Goal: Information Seeking & Learning: Learn about a topic

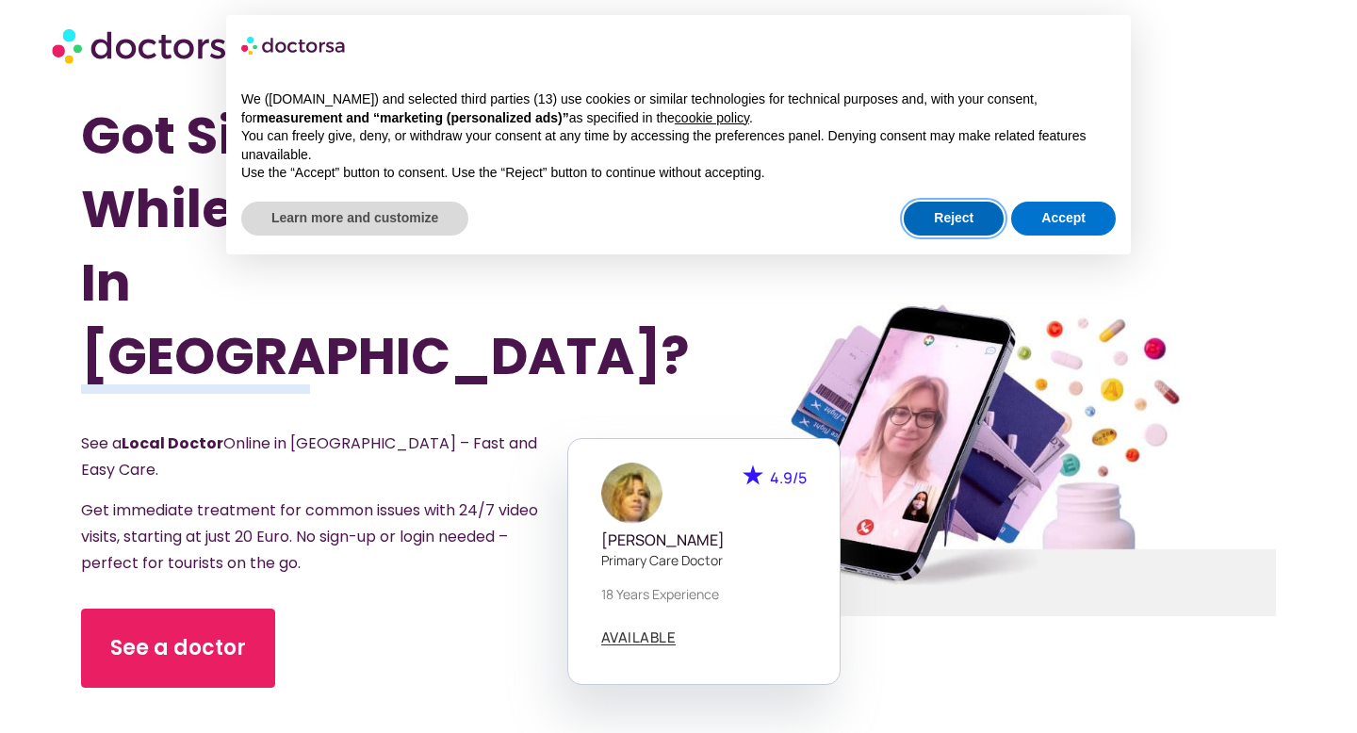
click at [958, 226] on button "Reject" at bounding box center [954, 219] width 100 height 34
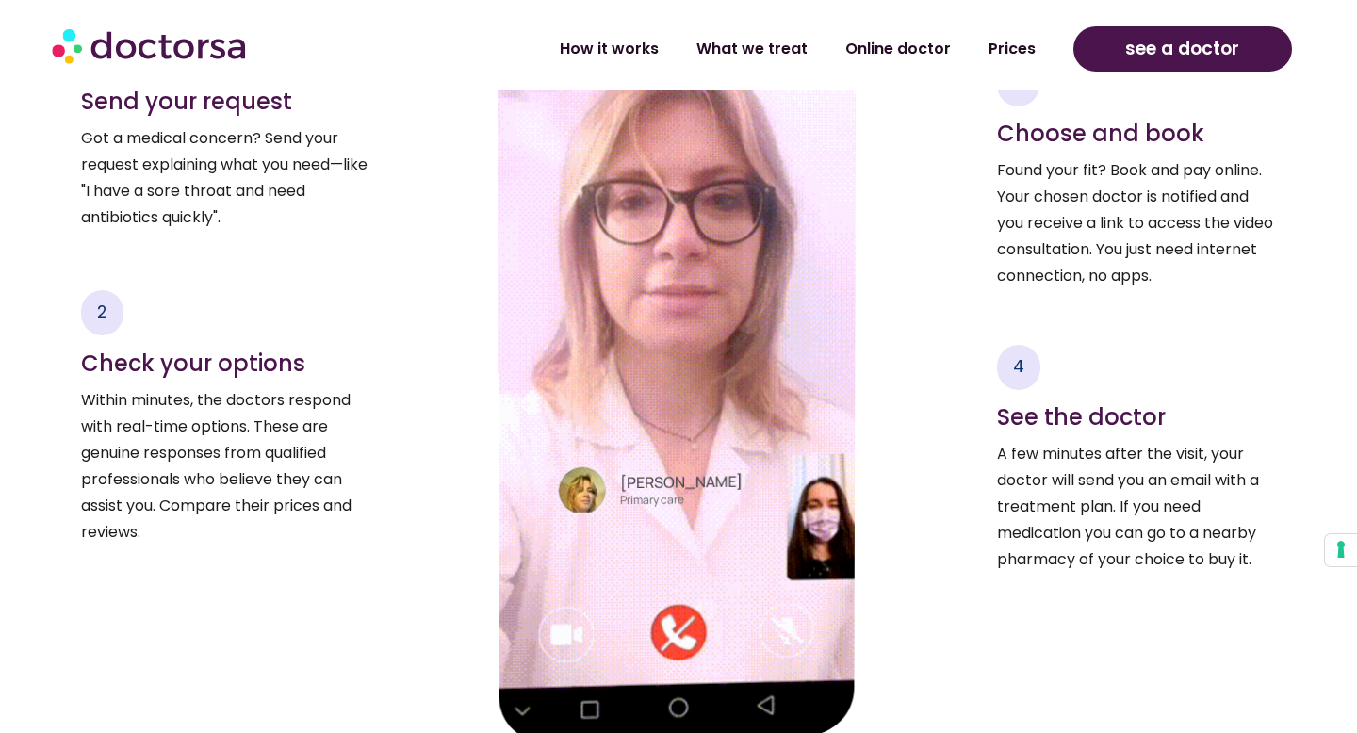
scroll to position [3383, 0]
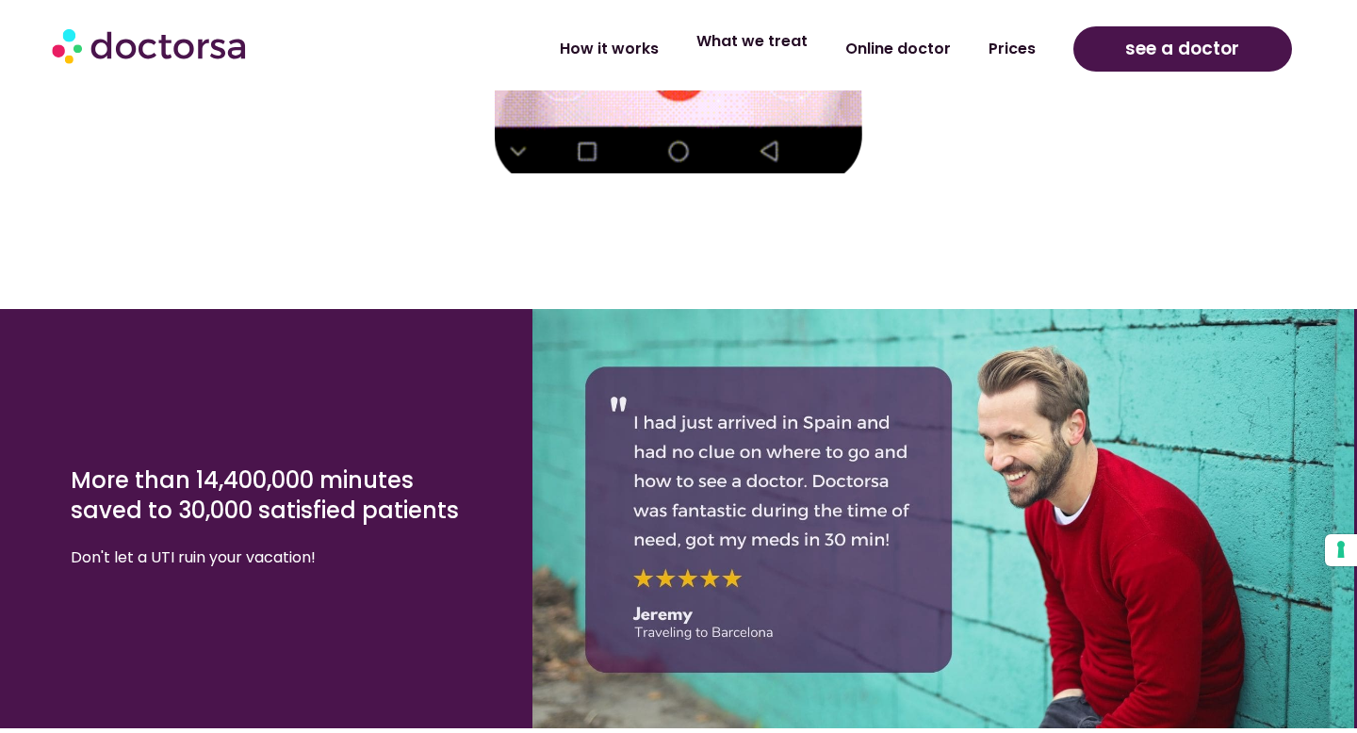
click at [745, 42] on link "What we treat" at bounding box center [752, 41] width 149 height 43
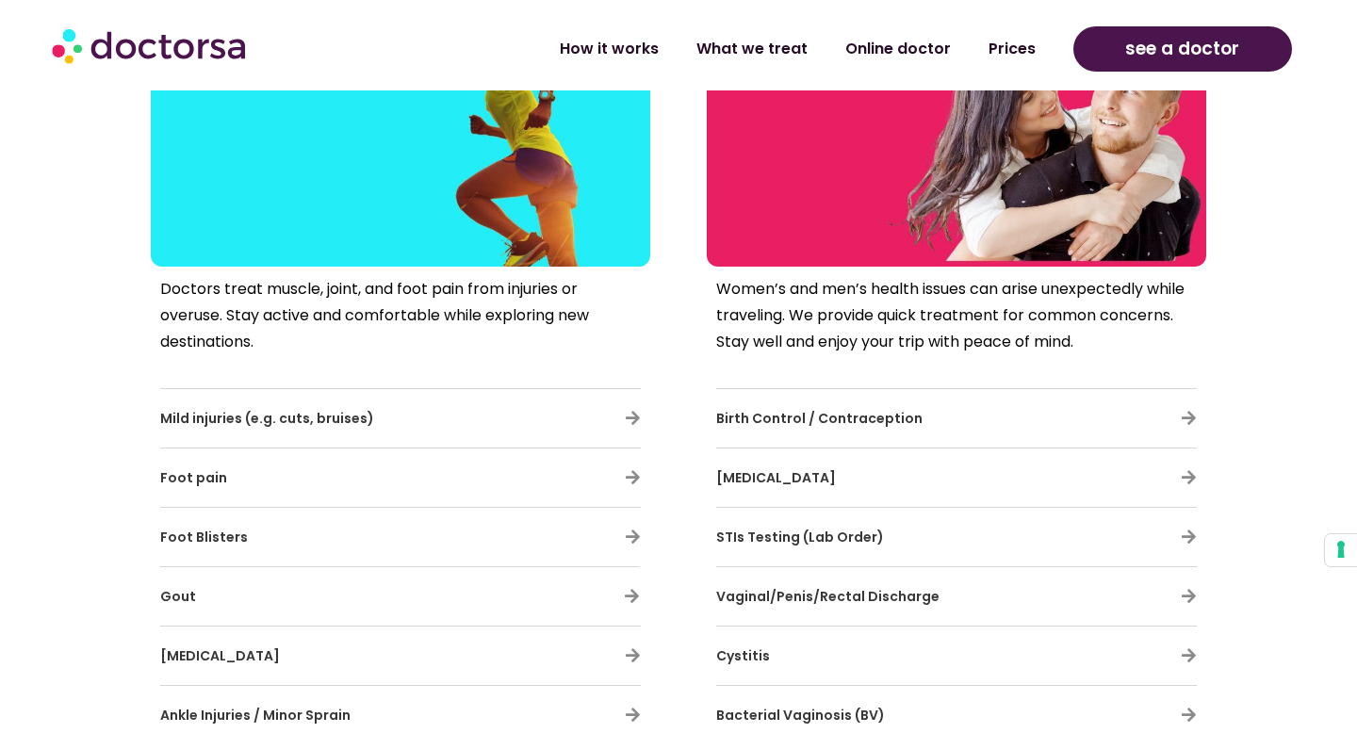
scroll to position [3380, 0]
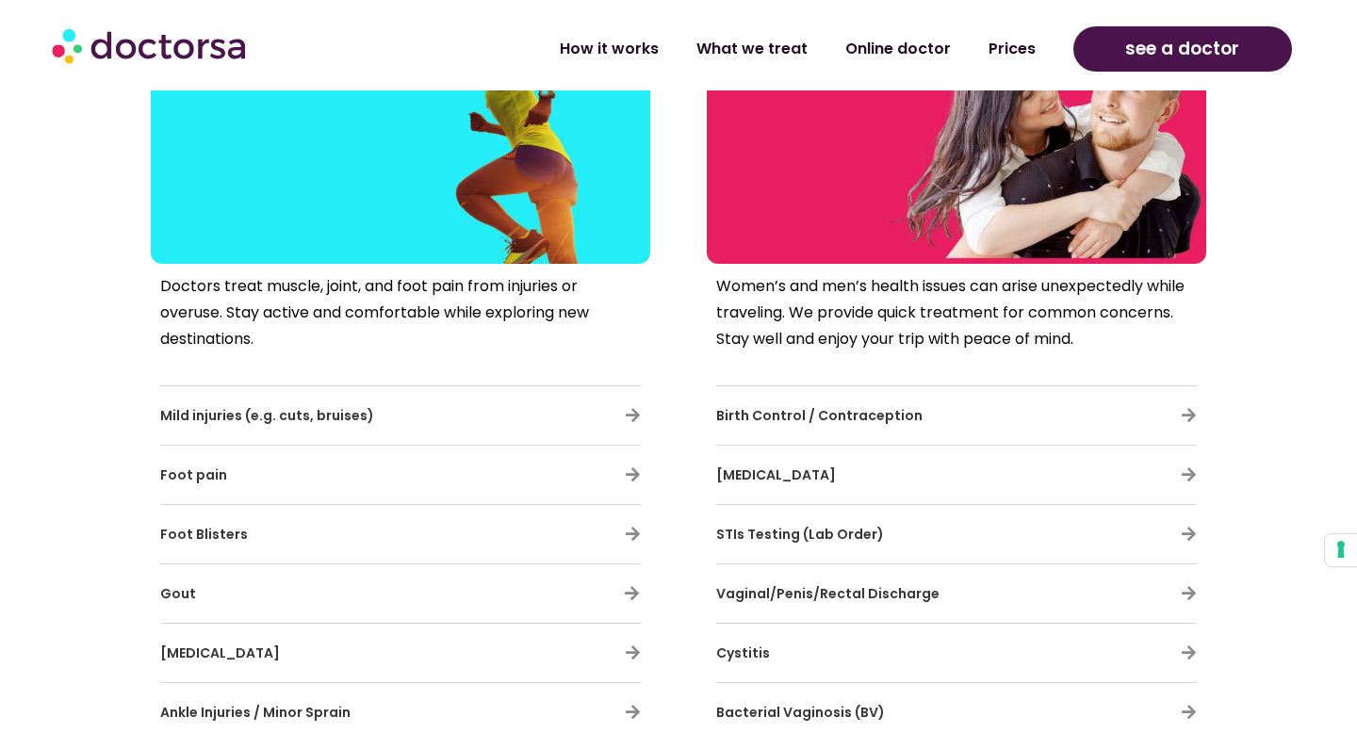
click at [768, 412] on span "Birth Control / Contraception" at bounding box center [819, 415] width 206 height 19
click at [1182, 421] on icon at bounding box center [1189, 415] width 16 height 16
click at [1193, 417] on icon at bounding box center [1189, 415] width 16 height 16
click at [1187, 416] on icon at bounding box center [1189, 415] width 16 height 16
click at [856, 414] on span "Birth Control / Contraception" at bounding box center [819, 415] width 206 height 19
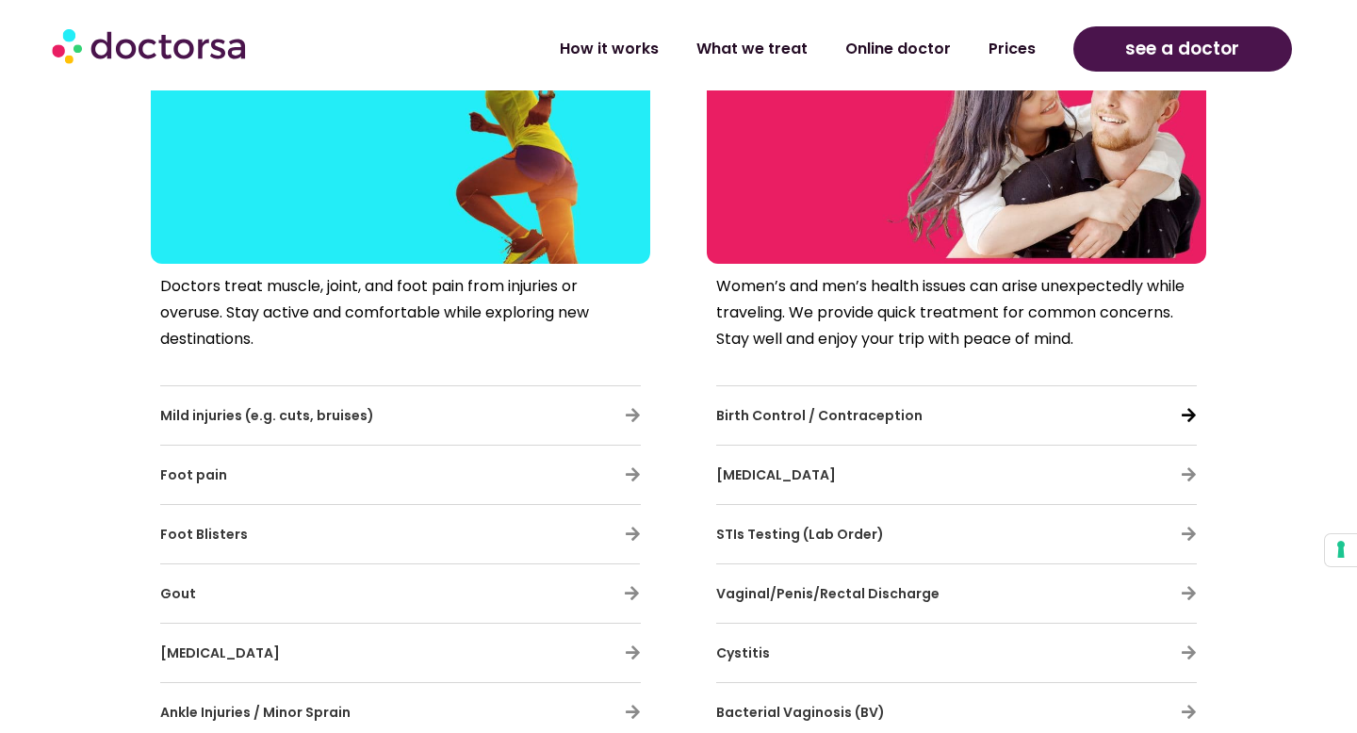
click at [1187, 415] on icon at bounding box center [1189, 415] width 16 height 16
click at [1012, 407] on h3 "Birth Control / Contraception" at bounding box center [901, 416] width 370 height 40
click at [1185, 418] on icon at bounding box center [1189, 415] width 16 height 16
